Goal: Task Accomplishment & Management: Use online tool/utility

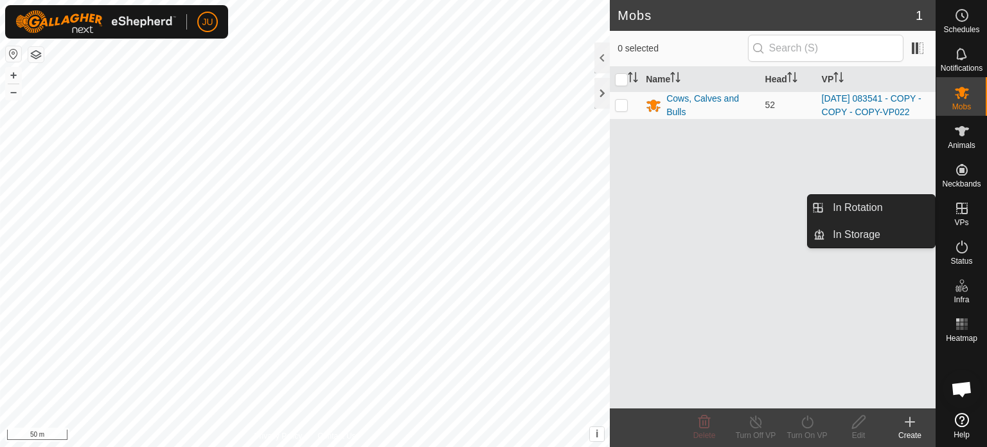
click at [962, 208] on icon at bounding box center [962, 208] width 12 height 12
click at [880, 206] on link "In Rotation" at bounding box center [880, 208] width 110 height 26
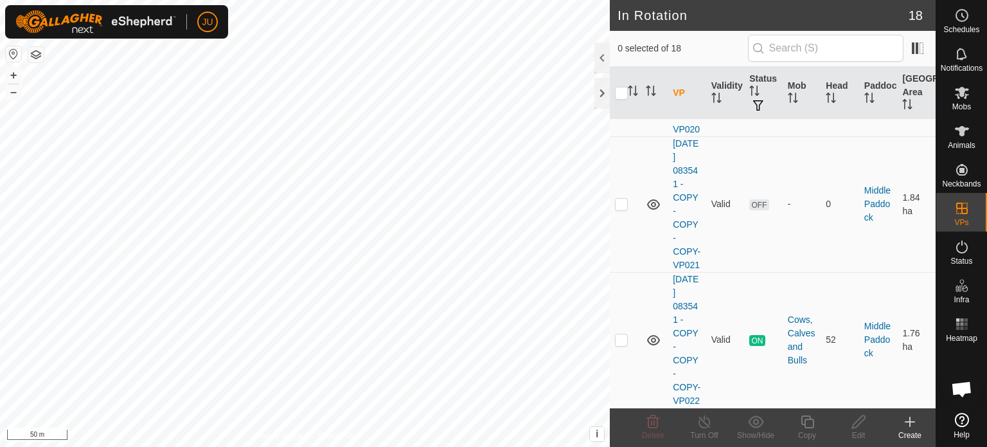
scroll to position [2564, 0]
click at [623, 334] on p-checkbox at bounding box center [621, 339] width 13 height 10
checkbox input "true"
click at [809, 425] on icon at bounding box center [807, 421] width 16 height 15
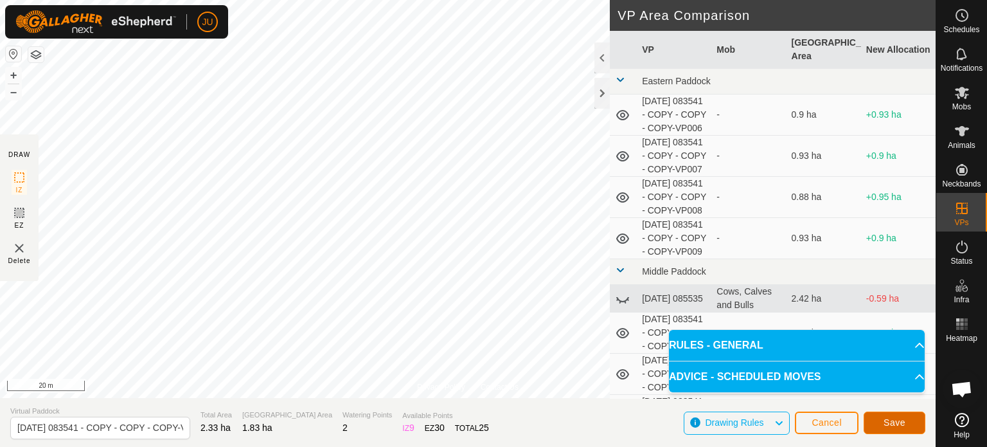
click at [899, 421] on span "Save" at bounding box center [894, 422] width 22 height 10
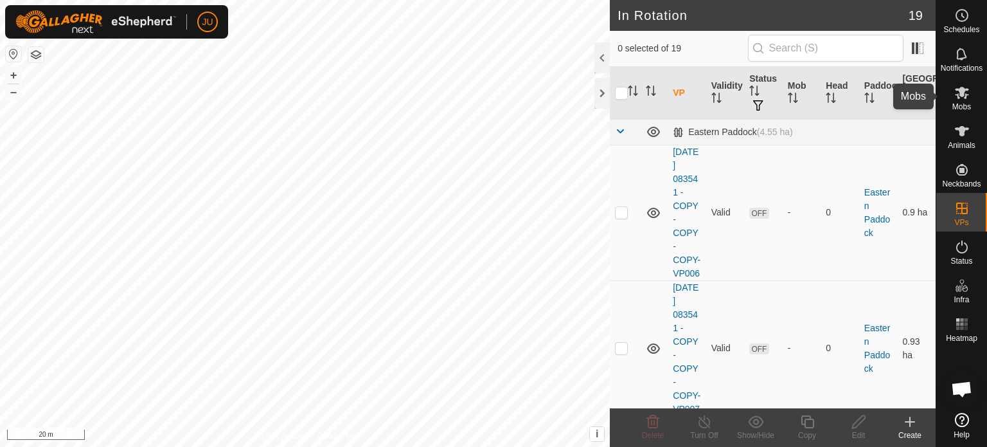
click at [963, 93] on icon at bounding box center [962, 93] width 14 height 12
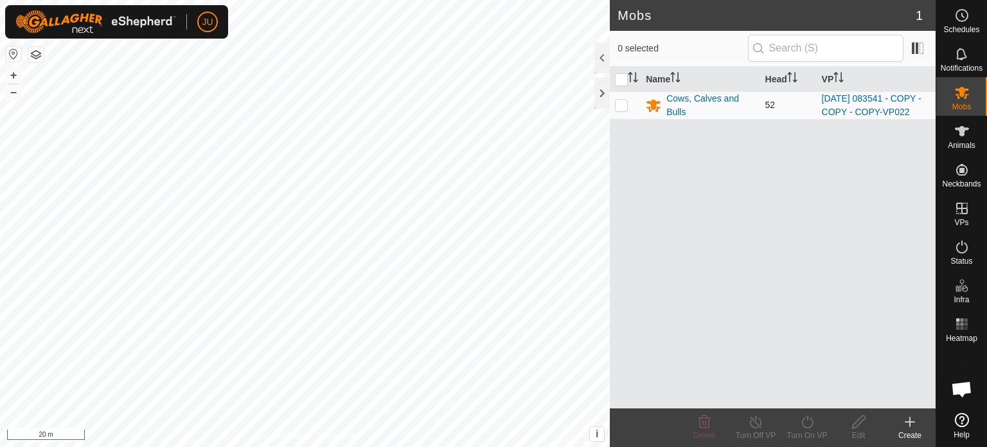
click at [620, 109] on p-checkbox at bounding box center [621, 105] width 13 height 10
checkbox input "true"
click at [810, 418] on icon at bounding box center [807, 421] width 12 height 13
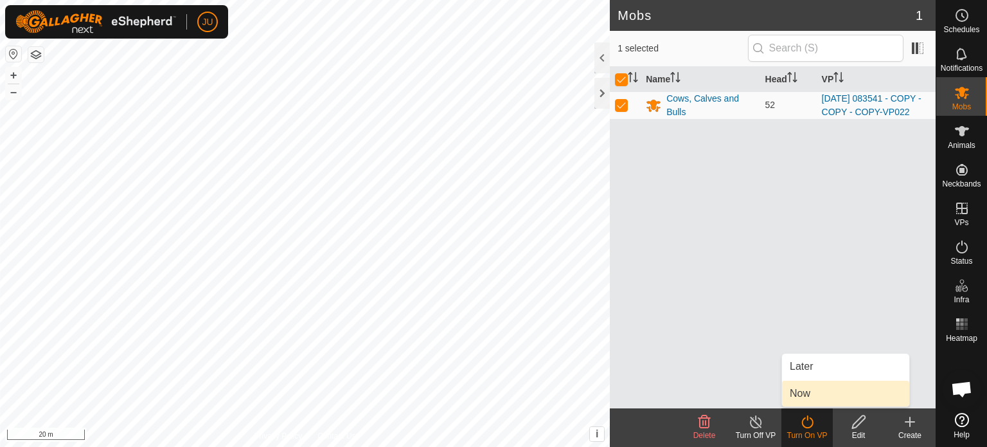
click at [809, 388] on link "Now" at bounding box center [845, 393] width 127 height 26
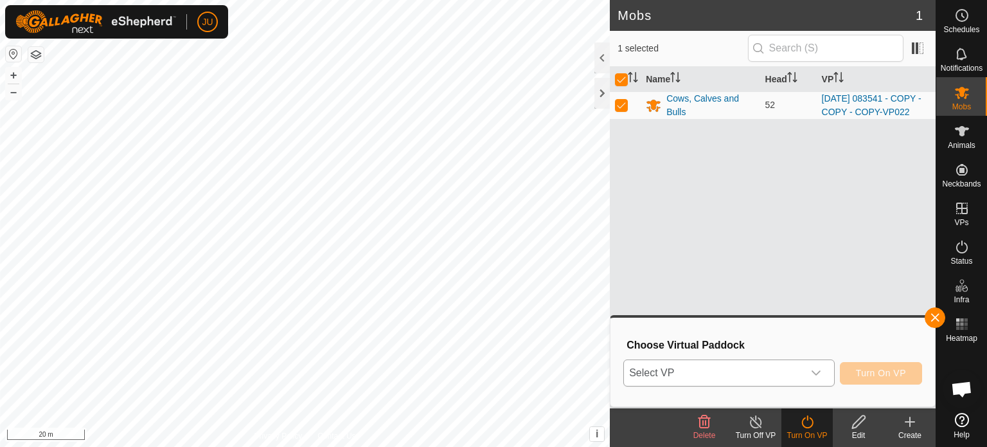
click at [815, 369] on icon "dropdown trigger" at bounding box center [816, 372] width 10 height 10
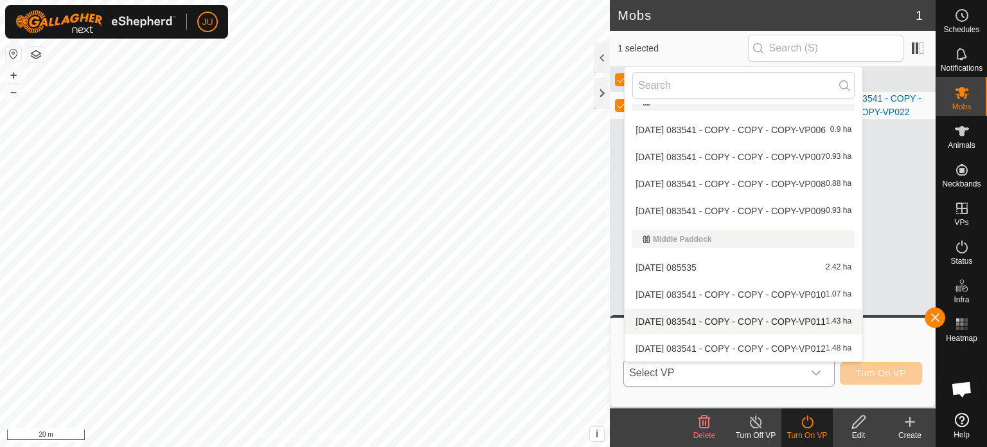
scroll to position [314, 0]
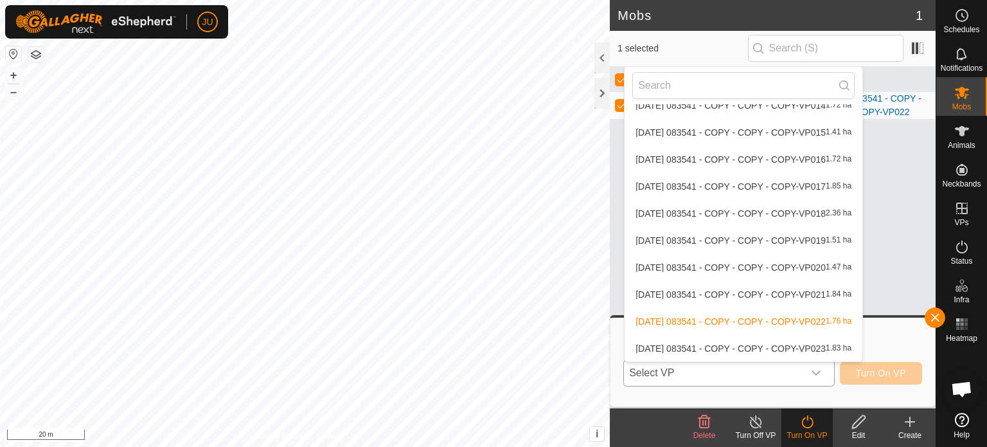
click at [706, 344] on li "[DATE] 083541 - COPY - COPY - COPY-VP023 1.83 ha" at bounding box center [743, 348] width 238 height 26
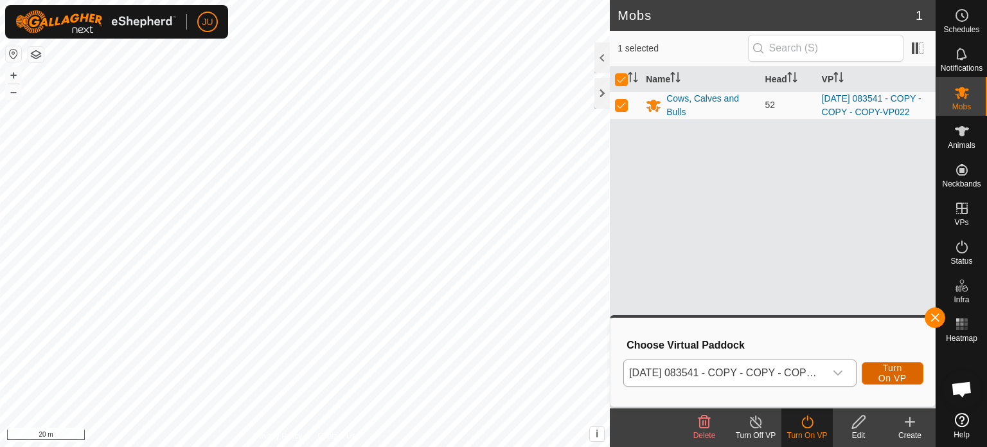
click at [887, 366] on span "Turn On VP" at bounding box center [893, 372] width 30 height 21
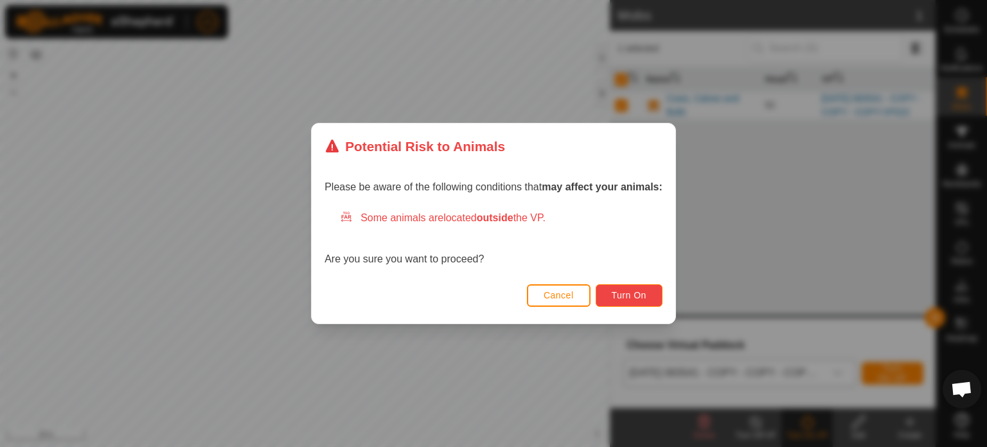
click at [646, 290] on span "Turn On" at bounding box center [629, 295] width 35 height 10
